Goal: Transaction & Acquisition: Purchase product/service

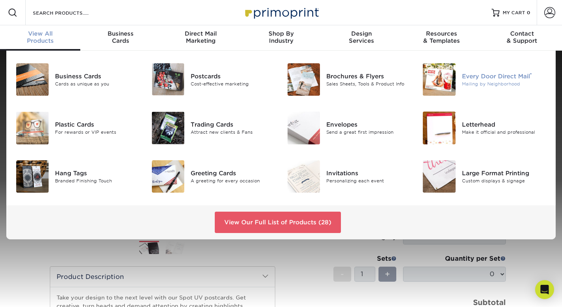
click at [481, 77] on div "Every Door Direct Mail ®" at bounding box center [504, 76] width 85 height 9
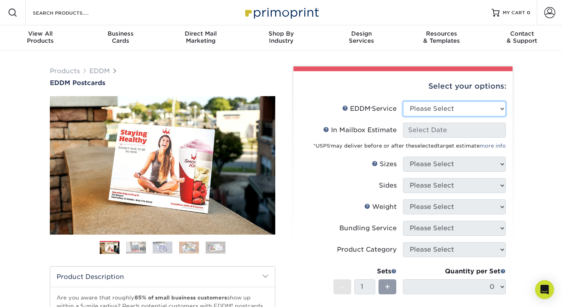
select select "full_service"
select select "-1"
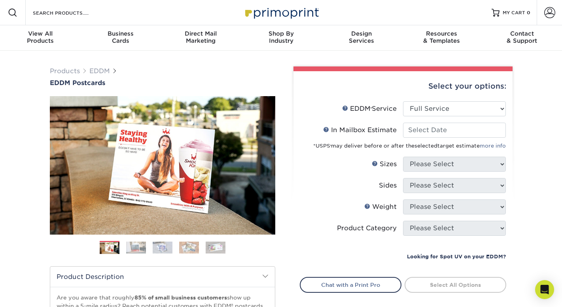
click at [427, 255] on small "Looking for Spot UV on your EDDM?" at bounding box center [456, 256] width 99 height 6
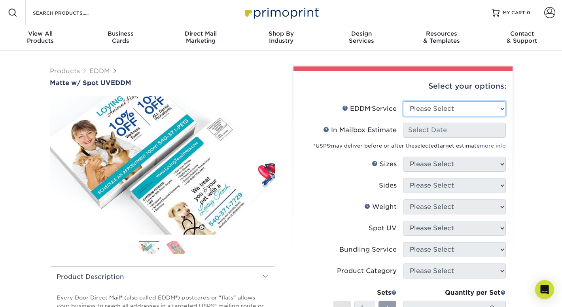
select select "full_service"
select select "-1"
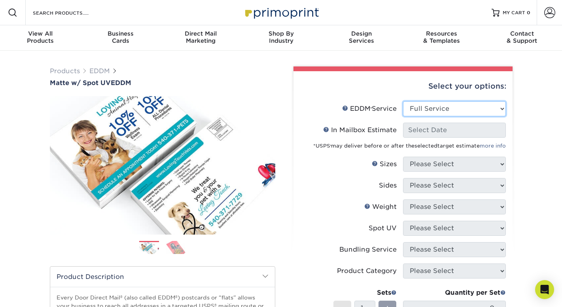
select select "-1"
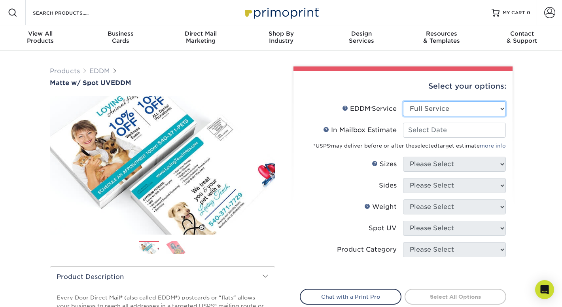
click at [425, 111] on select "Please Select Full Service Print Only" at bounding box center [454, 108] width 103 height 15
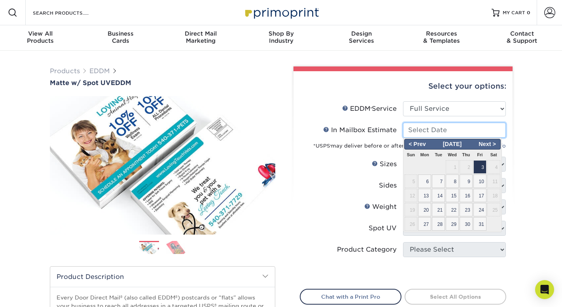
click at [423, 130] on input "In Mailbox Estimate Help In Mailbox Estimate" at bounding box center [454, 130] width 103 height 15
click at [480, 168] on span "3" at bounding box center [479, 166] width 13 height 13
type input "2025-10-03"
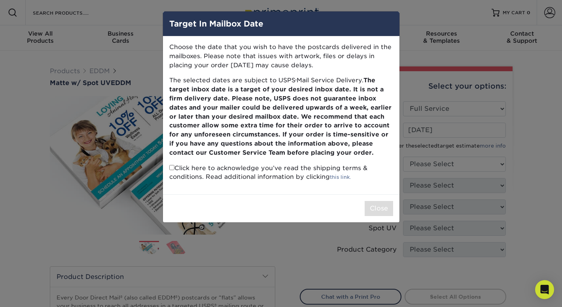
click at [172, 166] on input "checkbox" at bounding box center [171, 167] width 5 height 5
checkbox input "true"
click at [375, 201] on button "Close" at bounding box center [379, 208] width 28 height 15
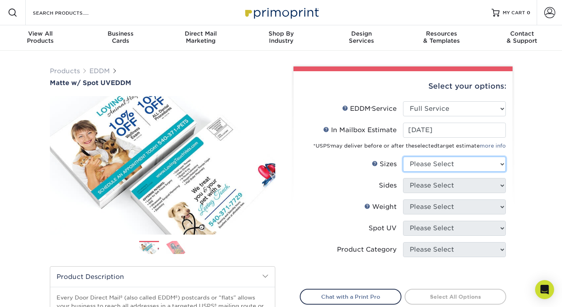
select select "9.00x12.00"
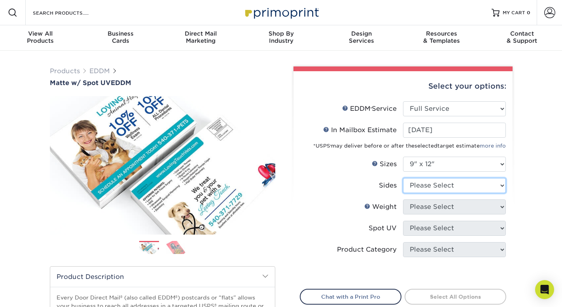
click at [420, 182] on select "Please Select Print Both Sides Print Front Only" at bounding box center [454, 185] width 103 height 15
select select "13abbda7-1d64-4f25-8bb2-c179b224825d"
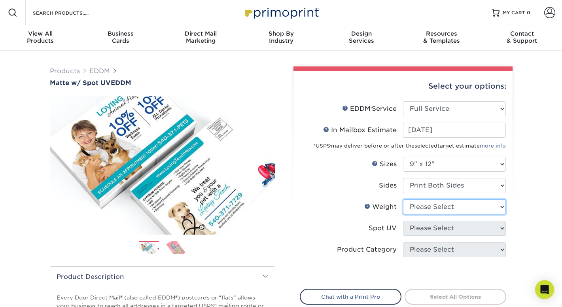
select select "16PT"
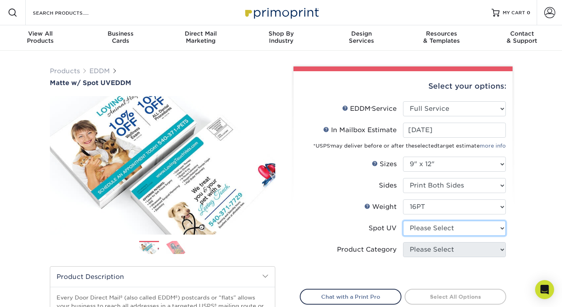
click at [422, 226] on select "Please Select Front and Back (Both Sides) Front Only Back Only" at bounding box center [454, 228] width 103 height 15
select select "1"
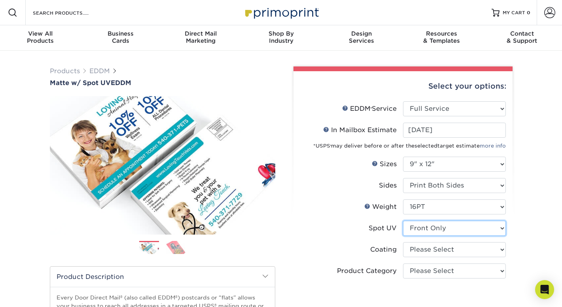
scroll to position [39, 0]
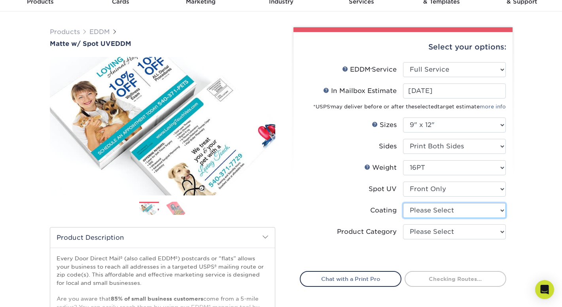
select select "121bb7b5-3b4d-429f-bd8d-bbf80e953313"
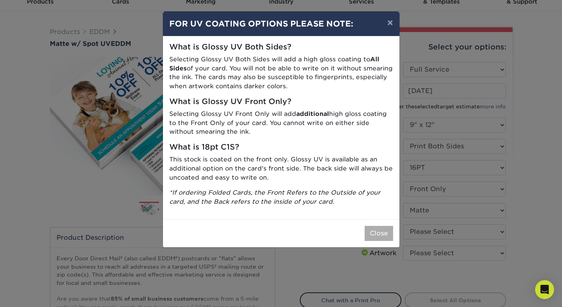
click at [371, 226] on button "Close" at bounding box center [379, 233] width 28 height 15
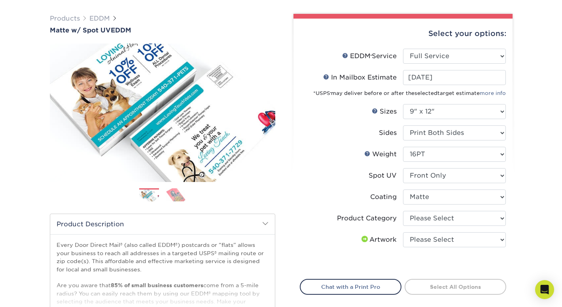
scroll to position [62, 0]
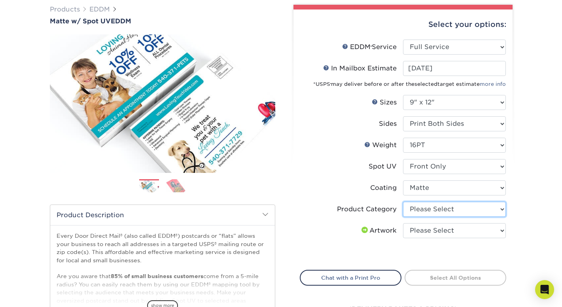
select select "eddd4a87-9082-47bb-843b-3bca55f6c842"
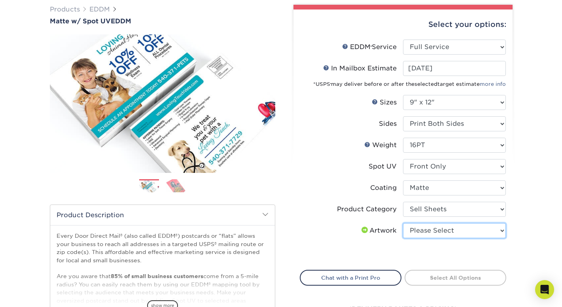
select select "upload"
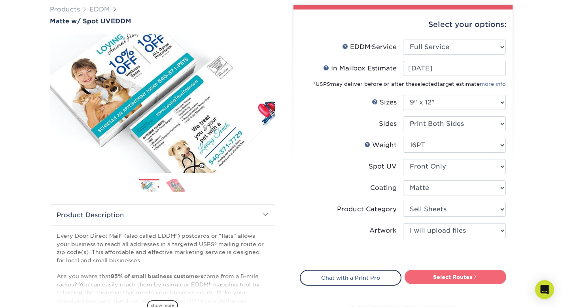
click at [442, 279] on link "Select Routes" at bounding box center [455, 277] width 102 height 14
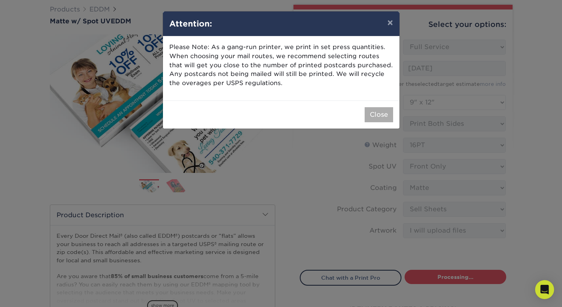
click at [376, 113] on button "Close" at bounding box center [379, 114] width 28 height 15
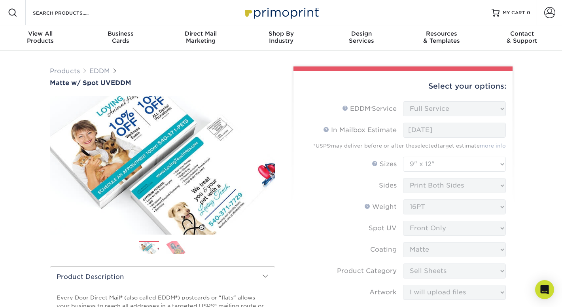
scroll to position [0, 0]
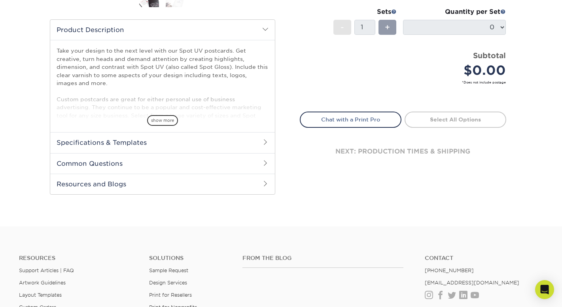
scroll to position [247, 0]
click at [98, 162] on h2 "Common Questions" at bounding box center [162, 163] width 225 height 21
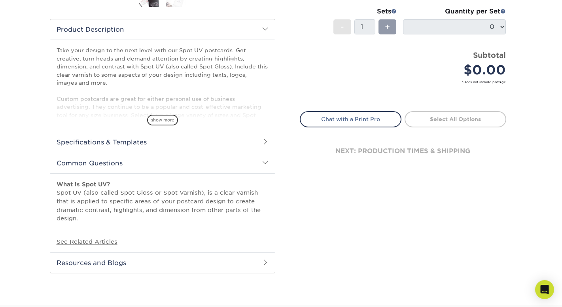
click at [24, 151] on div "Products Postcards Spot UV Postcards Next" at bounding box center [281, 53] width 562 height 501
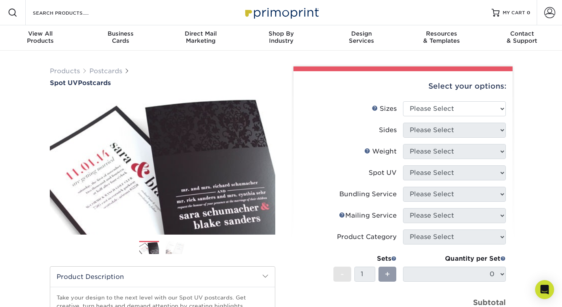
scroll to position [0, 0]
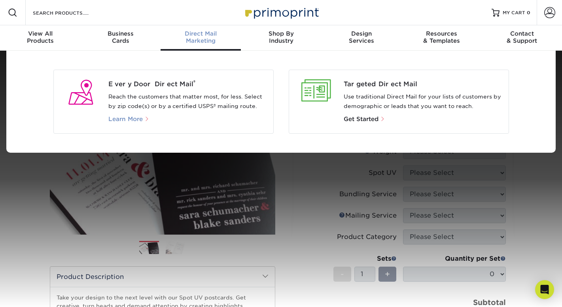
click at [140, 117] on span "Learn More" at bounding box center [125, 118] width 34 height 7
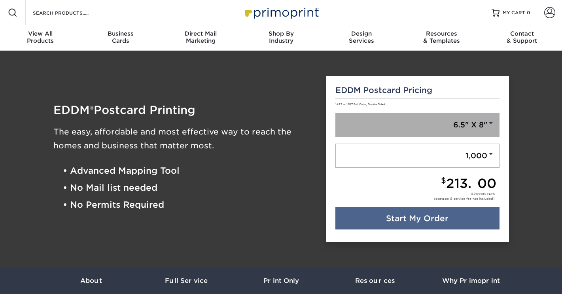
click at [424, 127] on link "6.5" X 8"" at bounding box center [417, 125] width 164 height 25
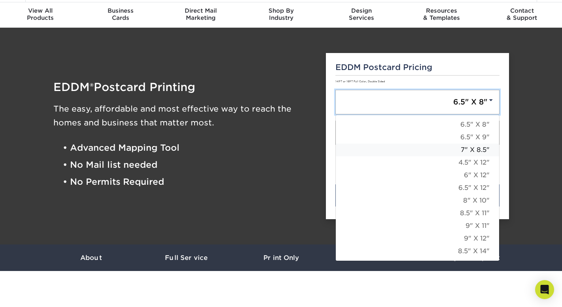
scroll to position [33, 0]
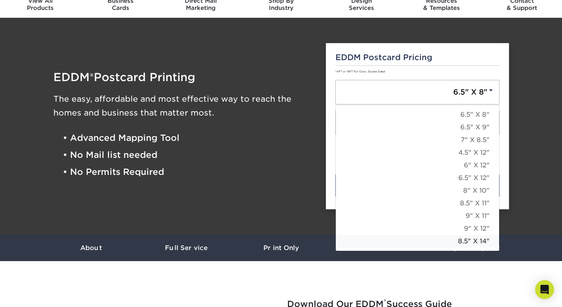
click at [471, 242] on link "8.5" X 14"" at bounding box center [417, 241] width 163 height 13
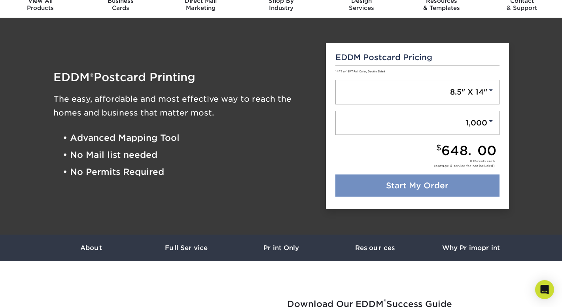
click at [406, 186] on link "Start My Order" at bounding box center [417, 185] width 164 height 22
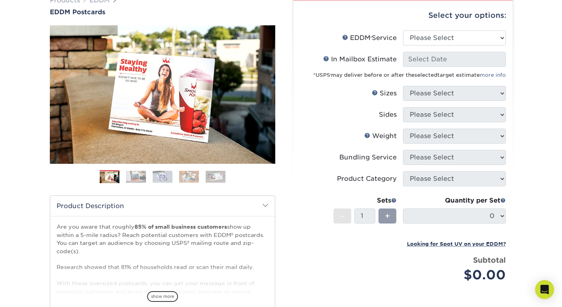
scroll to position [72, 0]
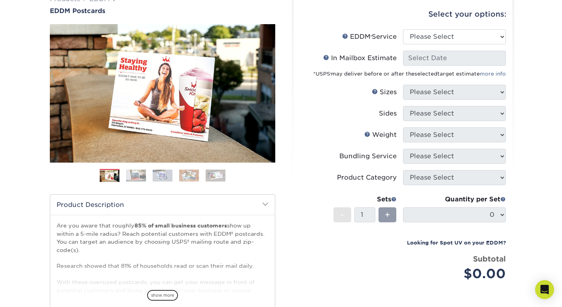
click at [451, 242] on small "Looking for Spot UV on your EDDM?" at bounding box center [456, 243] width 99 height 6
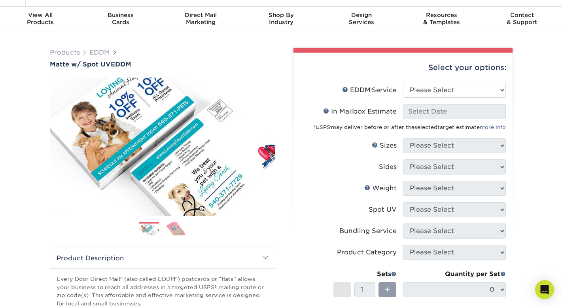
scroll to position [21, 0]
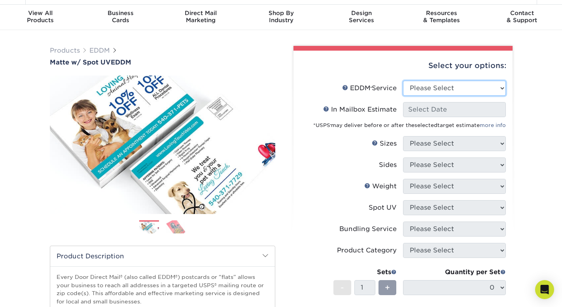
select select "full_service"
select select "-1"
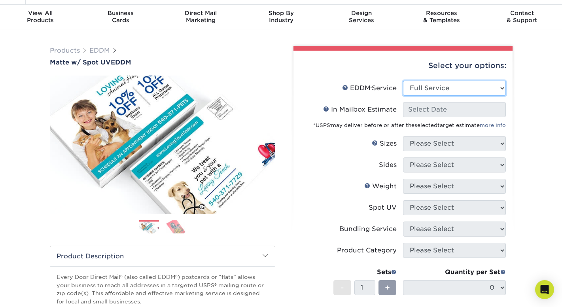
select select "-1"
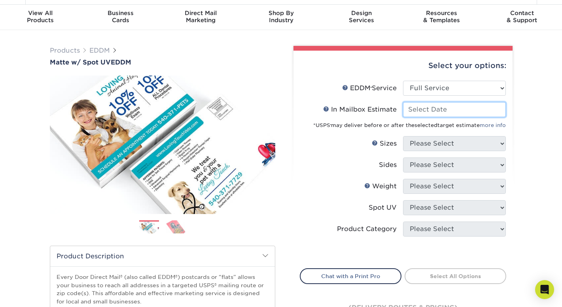
click at [421, 109] on input "In Mailbox Estimate Help In Mailbox Estimate" at bounding box center [454, 109] width 103 height 15
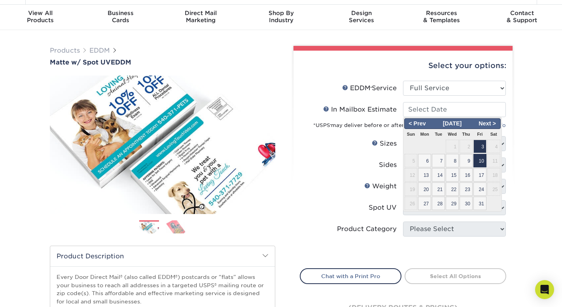
click at [481, 161] on span "10" at bounding box center [479, 160] width 13 height 13
type input "2025-10-10"
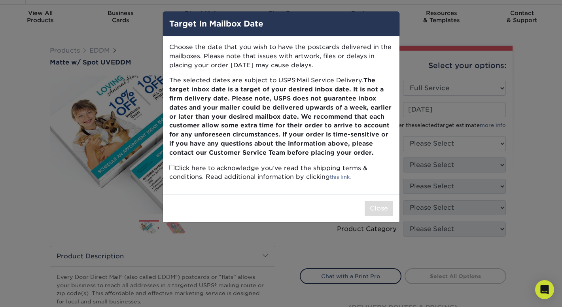
click at [171, 166] on input "checkbox" at bounding box center [171, 167] width 5 height 5
checkbox input "true"
click at [370, 205] on button "Close" at bounding box center [379, 208] width 28 height 15
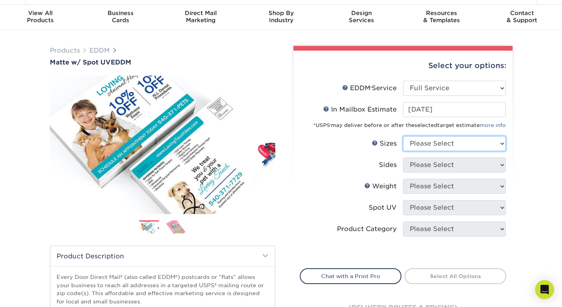
select select "8.50x14.00"
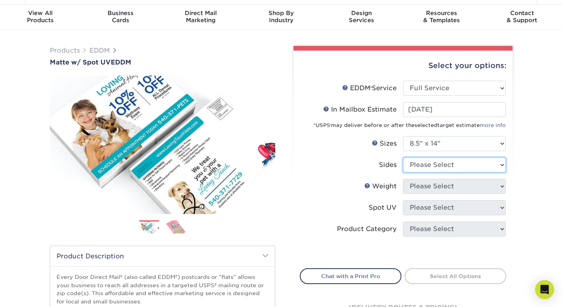
click at [423, 166] on select "Please Select Print Both Sides Print Front Only" at bounding box center [454, 164] width 103 height 15
select select "13abbda7-1d64-4f25-8bb2-c179b224825d"
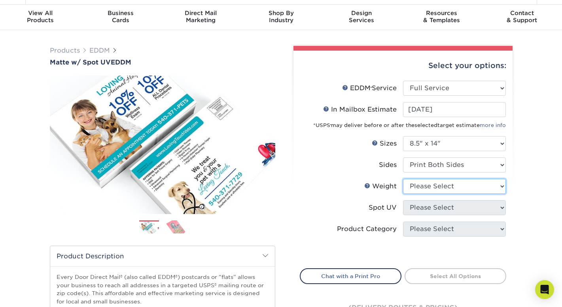
click at [422, 186] on select "Please Select 16PT" at bounding box center [454, 186] width 103 height 15
select select "16PT"
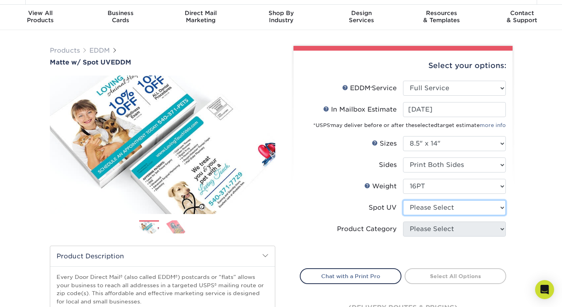
click at [423, 208] on select "Please Select Front and Back (Both Sides) Front Only Back Only" at bounding box center [454, 207] width 103 height 15
select select "1"
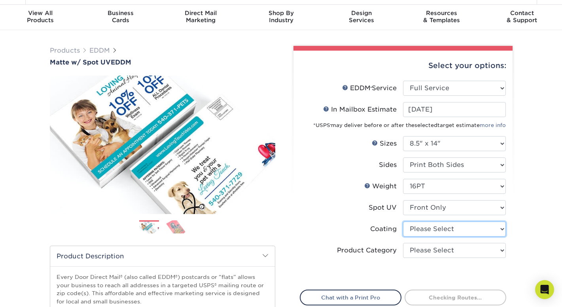
select select "121bb7b5-3b4d-429f-bd8d-bbf80e953313"
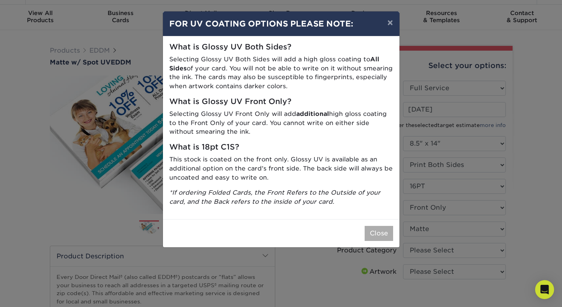
click at [375, 226] on button "Close" at bounding box center [379, 233] width 28 height 15
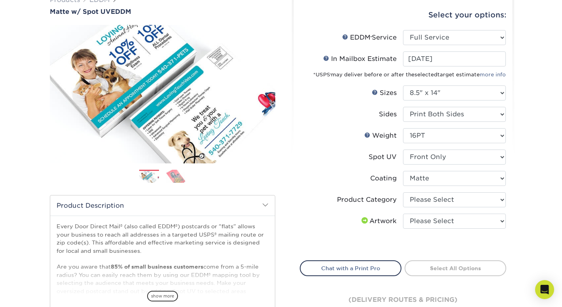
scroll to position [74, 0]
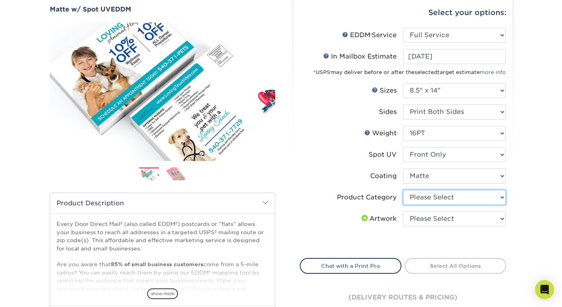
select select "eddd4a87-9082-47bb-843b-3bca55f6c842"
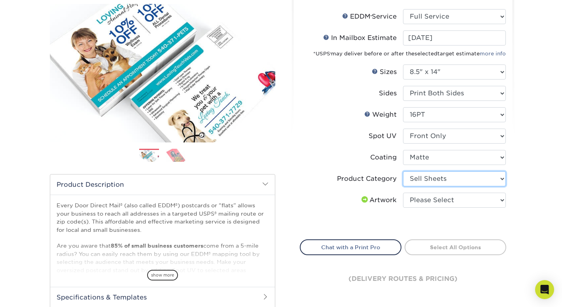
scroll to position [103, 0]
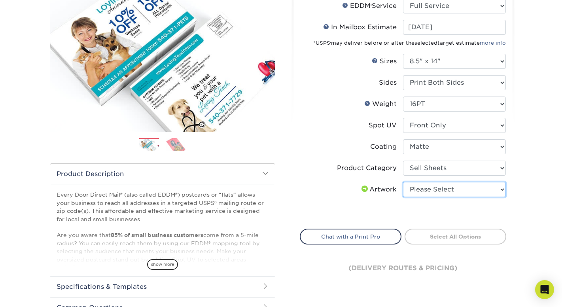
select select "upload"
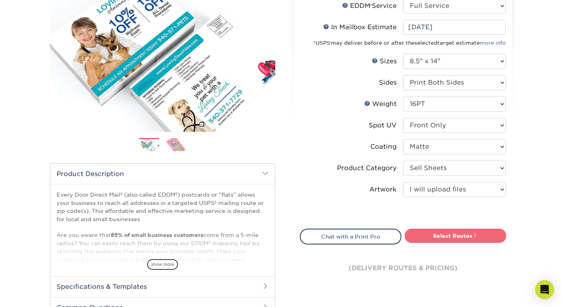
click at [444, 238] on link "Select Routes" at bounding box center [455, 236] width 102 height 14
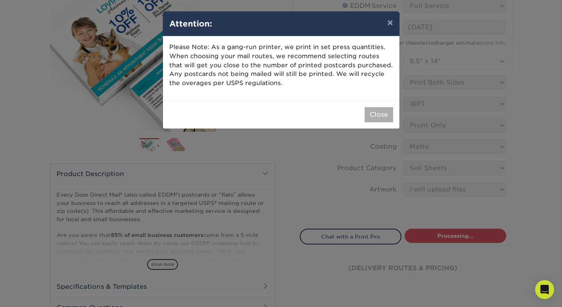
click at [373, 109] on button "Close" at bounding box center [379, 114] width 28 height 15
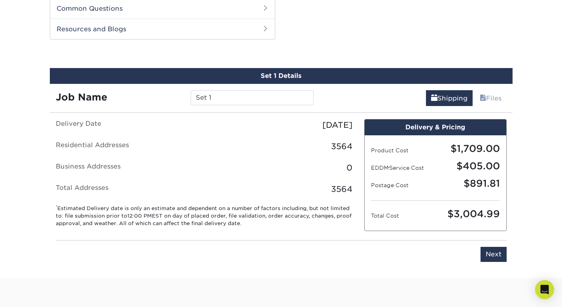
scroll to position [402, 0]
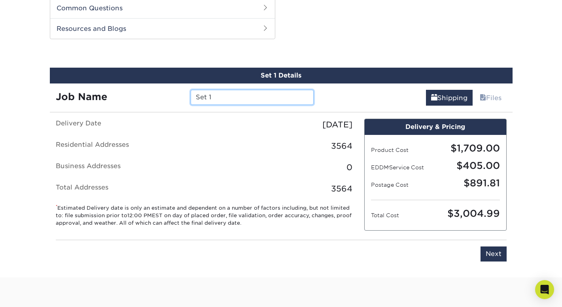
click at [251, 95] on input "Set 1" at bounding box center [252, 97] width 123 height 15
type input "Test"
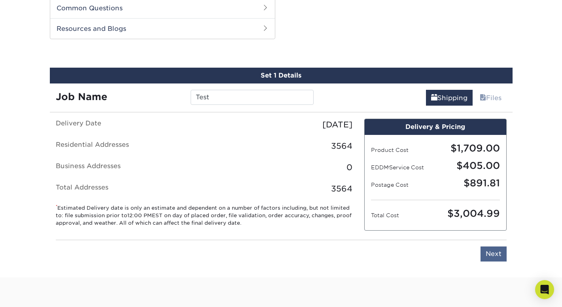
click at [492, 247] on input "Next" at bounding box center [493, 253] width 26 height 15
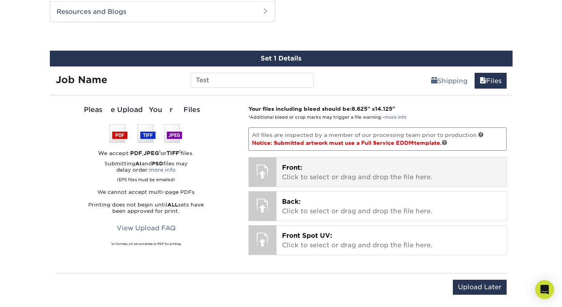
scroll to position [421, 0]
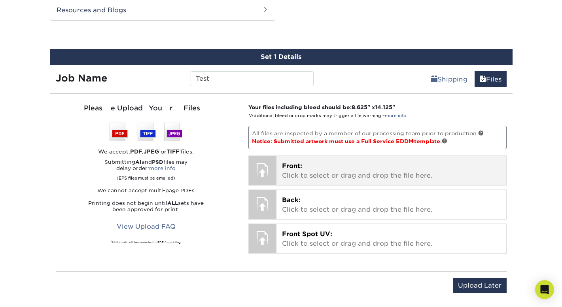
click at [292, 165] on span "Front:" at bounding box center [292, 166] width 20 height 8
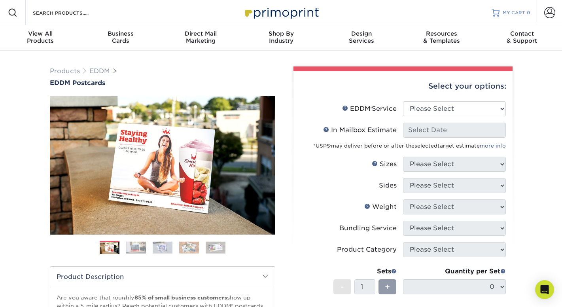
click at [514, 9] on span "MY CART" at bounding box center [514, 12] width 23 height 7
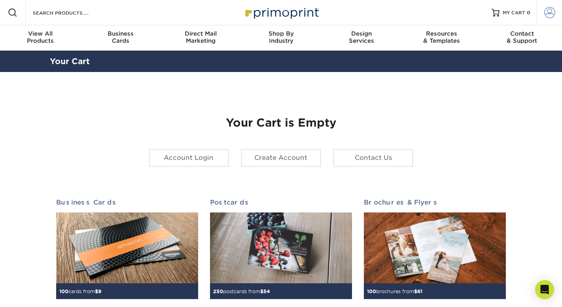
click at [546, 16] on span at bounding box center [549, 12] width 11 height 11
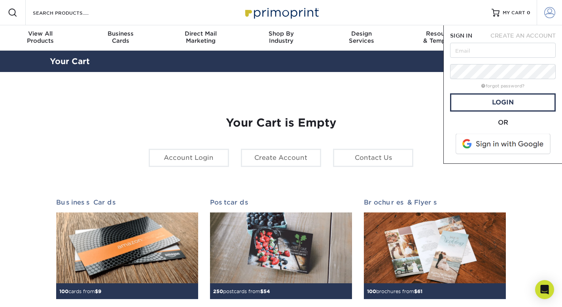
click at [546, 16] on span at bounding box center [549, 12] width 11 height 11
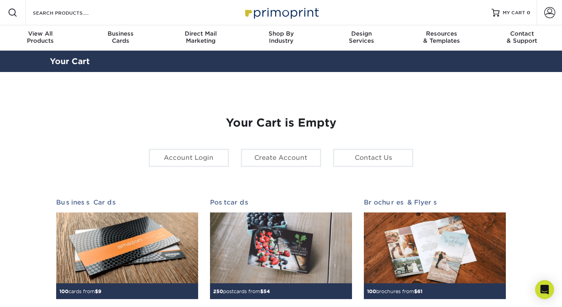
click at [346, 112] on div "Your Cart is Empty Account Login Create Account Contact Us Business Cards 100 c…" at bounding box center [281, 250] width 450 height 306
click at [505, 139] on div "Your Cart is Empty Account Login Create Account Contact Us Business Cards 100 c…" at bounding box center [281, 250] width 450 height 306
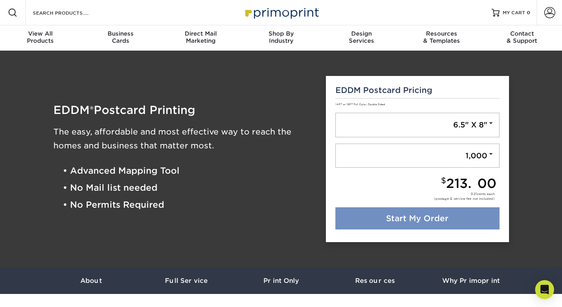
click at [418, 217] on link "Start My Order" at bounding box center [417, 218] width 164 height 22
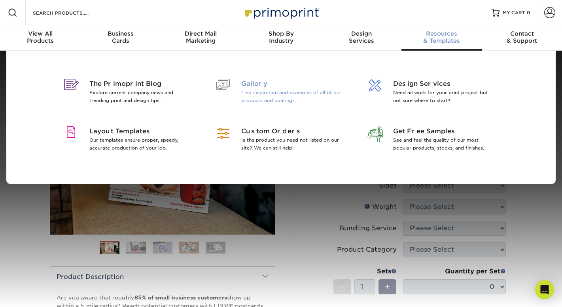
click at [249, 100] on p "Find inspiration and examples of all of our products and coatings." at bounding box center [292, 97] width 102 height 16
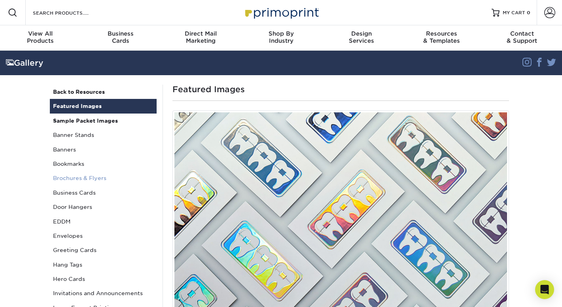
click at [84, 179] on link "Brochures & Flyers" at bounding box center [103, 178] width 107 height 14
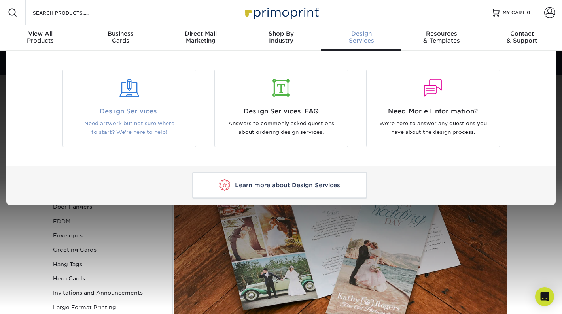
click at [118, 89] on div at bounding box center [129, 88] width 121 height 18
